Goal: Information Seeking & Learning: Learn about a topic

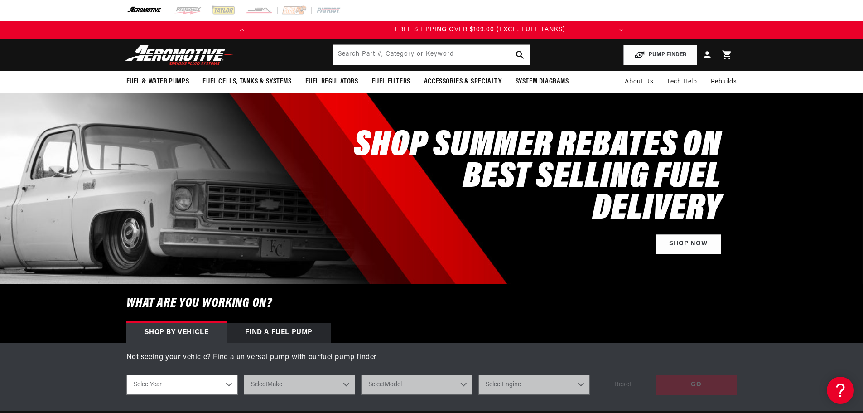
scroll to position [0, 180]
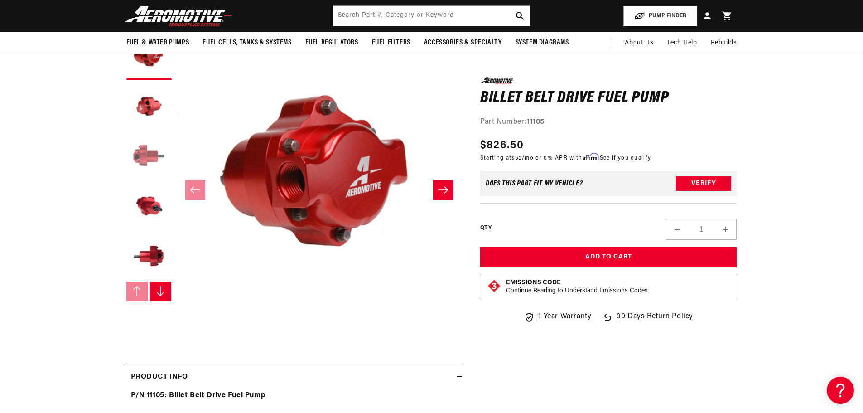
scroll to position [91, 0]
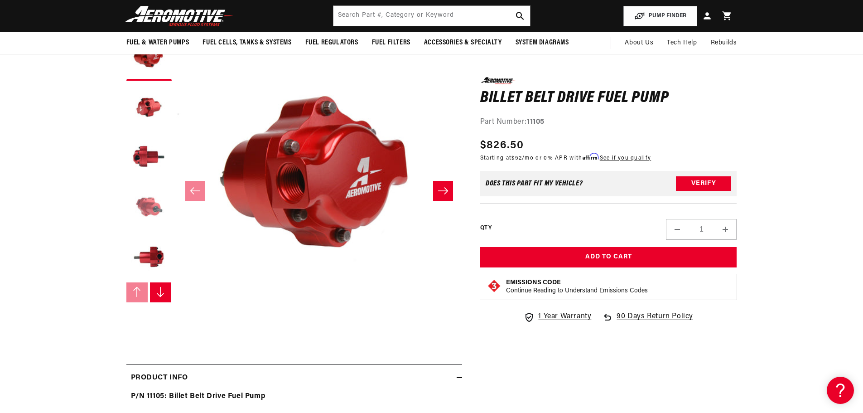
click at [150, 210] on button "Load image 4 in gallery view" at bounding box center [148, 207] width 45 height 45
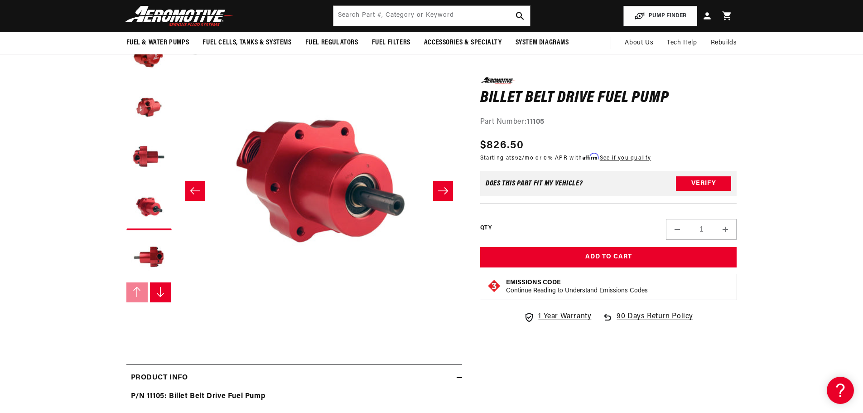
scroll to position [0, 0]
click at [439, 188] on icon "Slide right" at bounding box center [443, 190] width 11 height 9
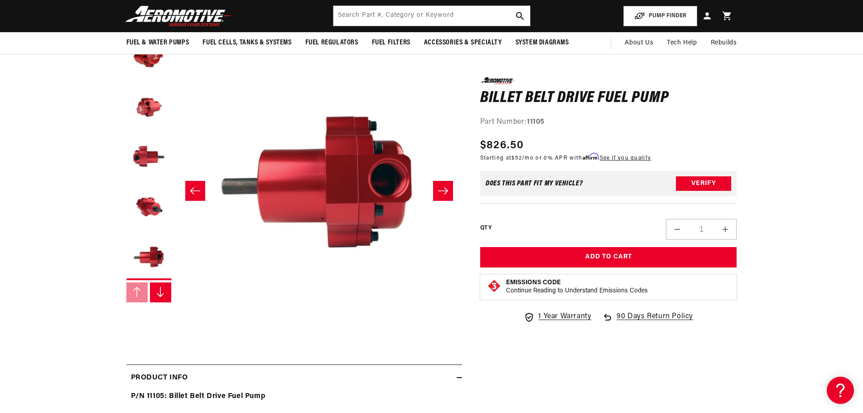
click at [439, 189] on icon "Slide right" at bounding box center [443, 190] width 11 height 9
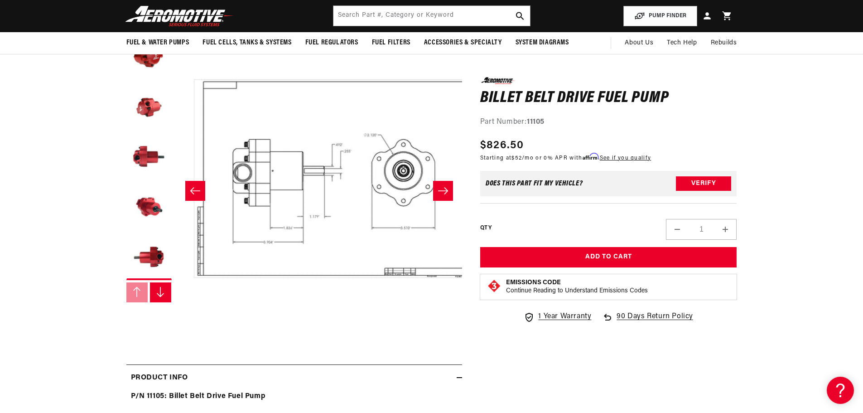
scroll to position [0, 1431]
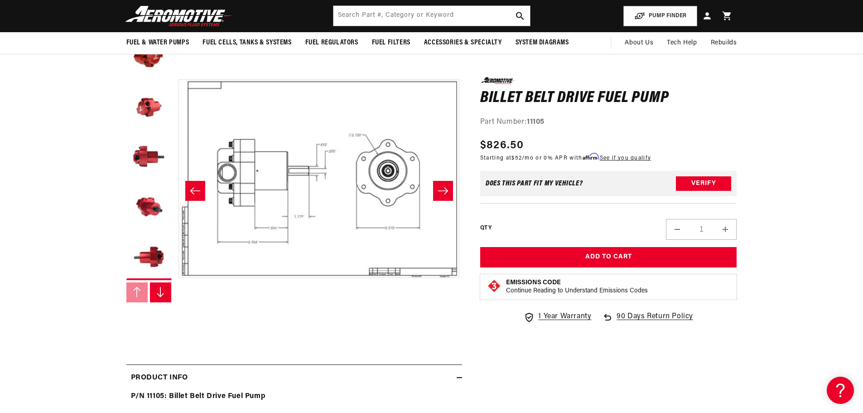
click at [439, 189] on icon "Slide right" at bounding box center [443, 190] width 11 height 9
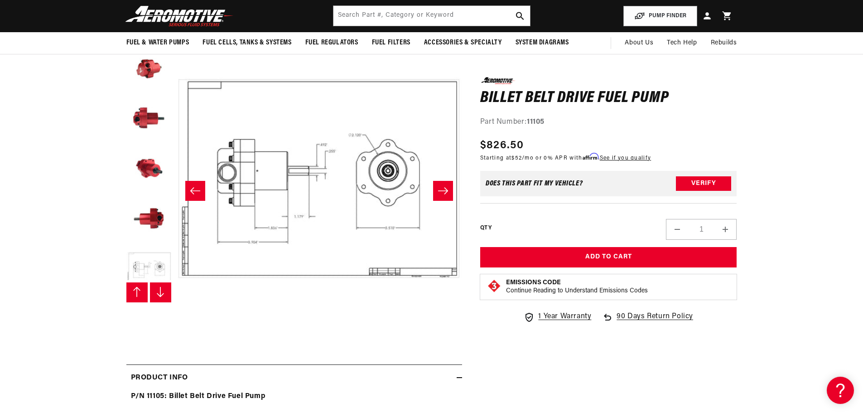
scroll to position [50, 0]
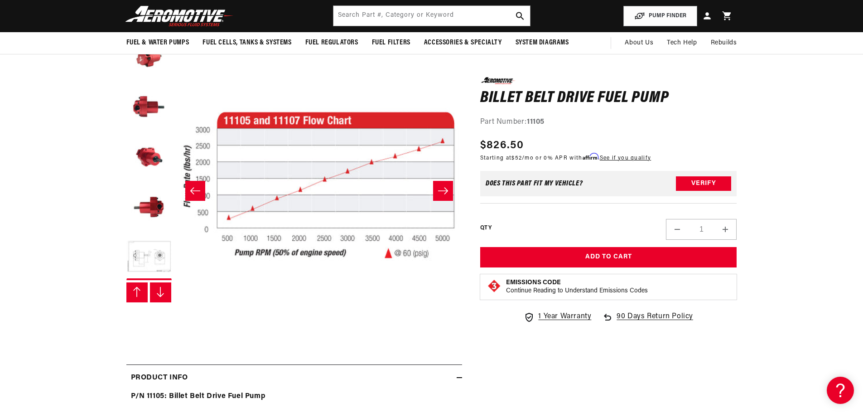
click at [439, 189] on icon "Slide right" at bounding box center [443, 190] width 11 height 9
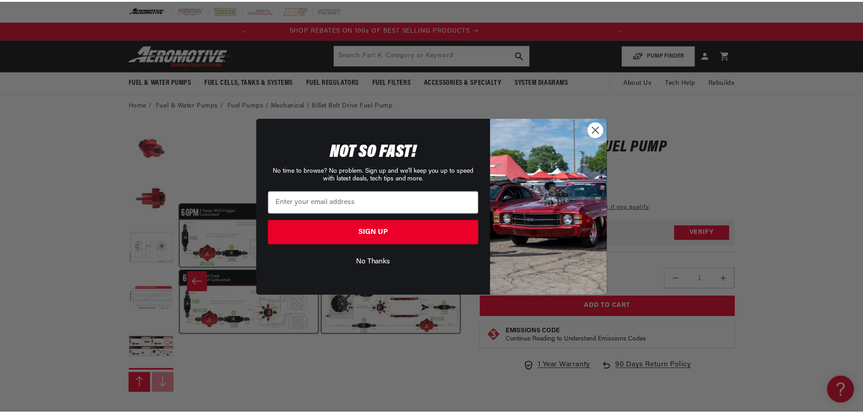
scroll to position [0, 0]
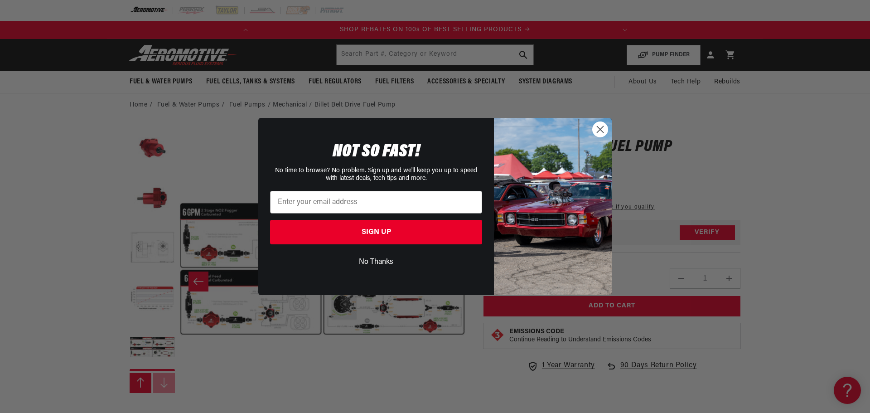
click at [600, 130] on icon "Close dialog" at bounding box center [600, 129] width 6 height 6
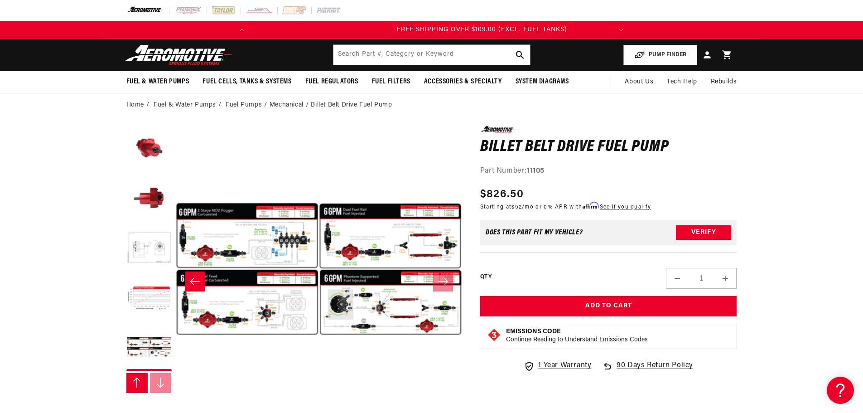
scroll to position [0, 359]
